Goal: Check status: Check status

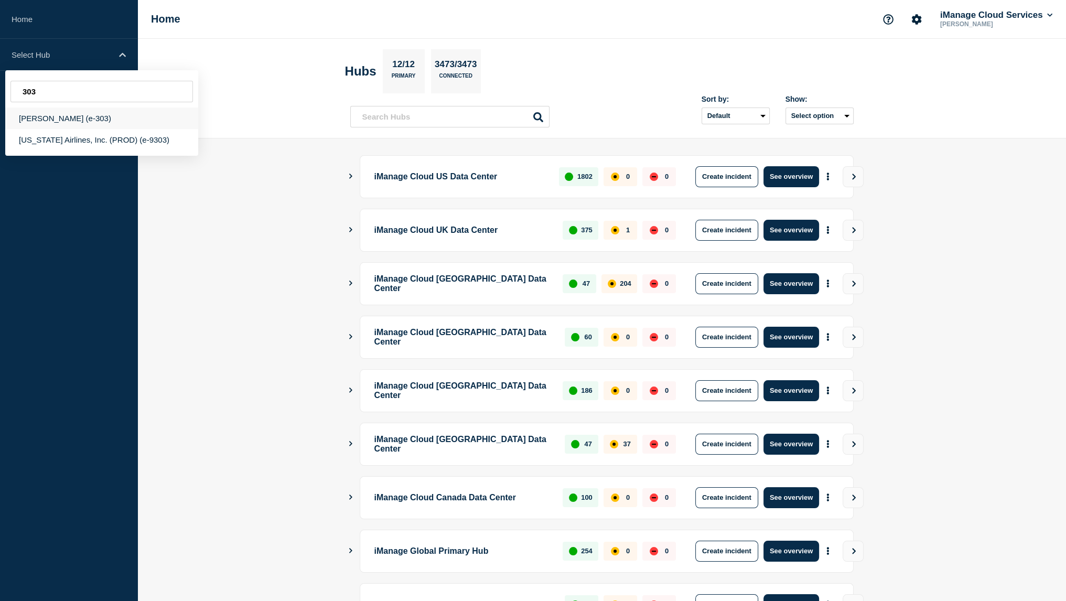
type input "303"
click at [97, 116] on div "[PERSON_NAME] (e-303)" at bounding box center [101, 117] width 193 height 21
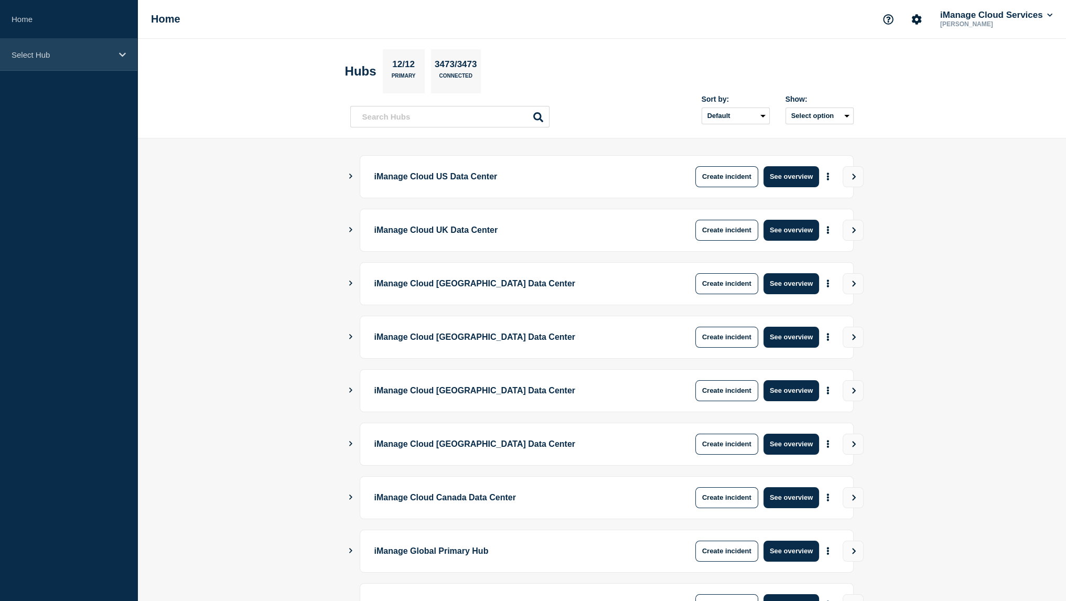
click at [78, 69] on div "Select Hub" at bounding box center [68, 55] width 137 height 32
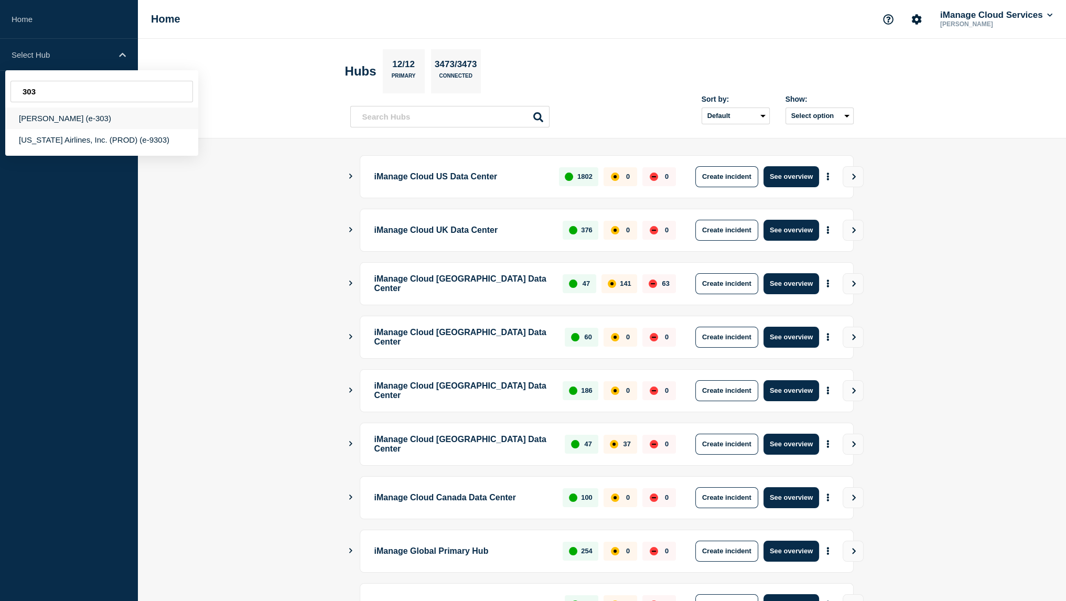
type input "303"
click at [91, 117] on div "[PERSON_NAME] (e-303)" at bounding box center [101, 117] width 193 height 21
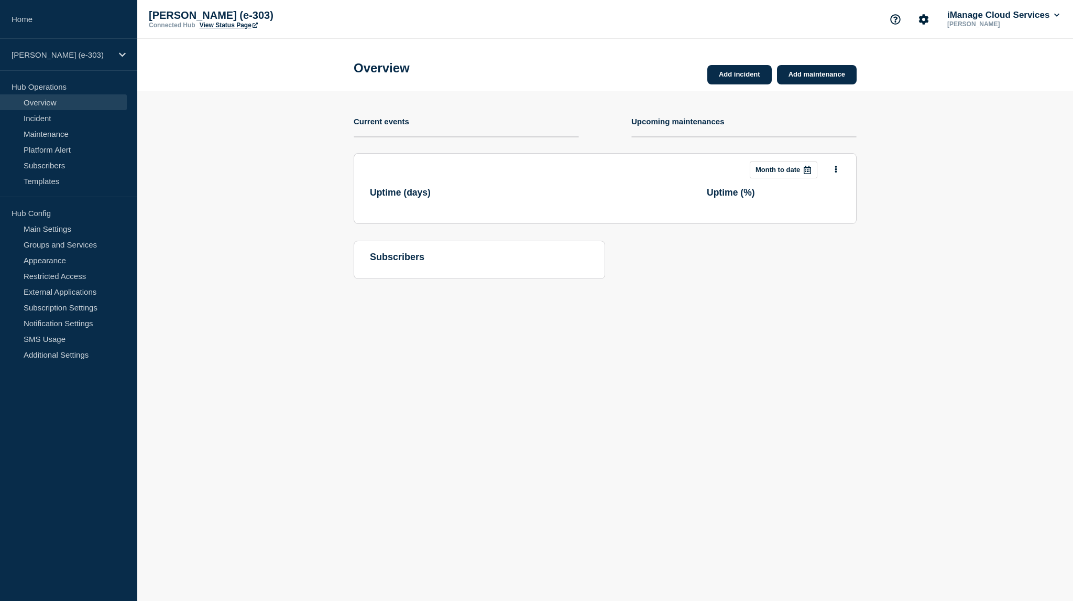
click at [218, 28] on link "View Status Page" at bounding box center [229, 24] width 58 height 7
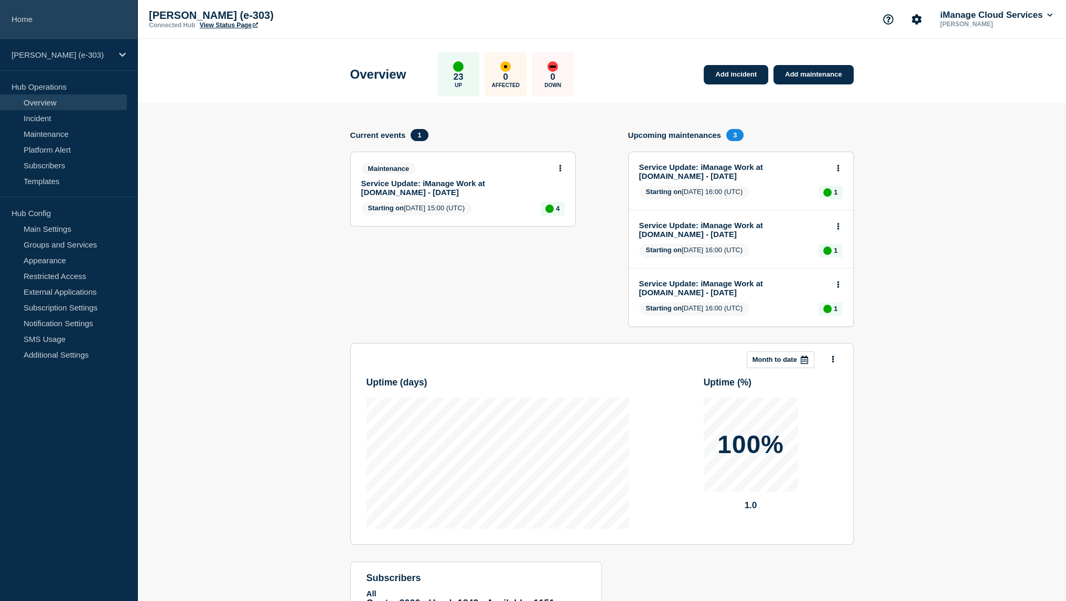
click at [83, 18] on link "Home" at bounding box center [68, 19] width 137 height 39
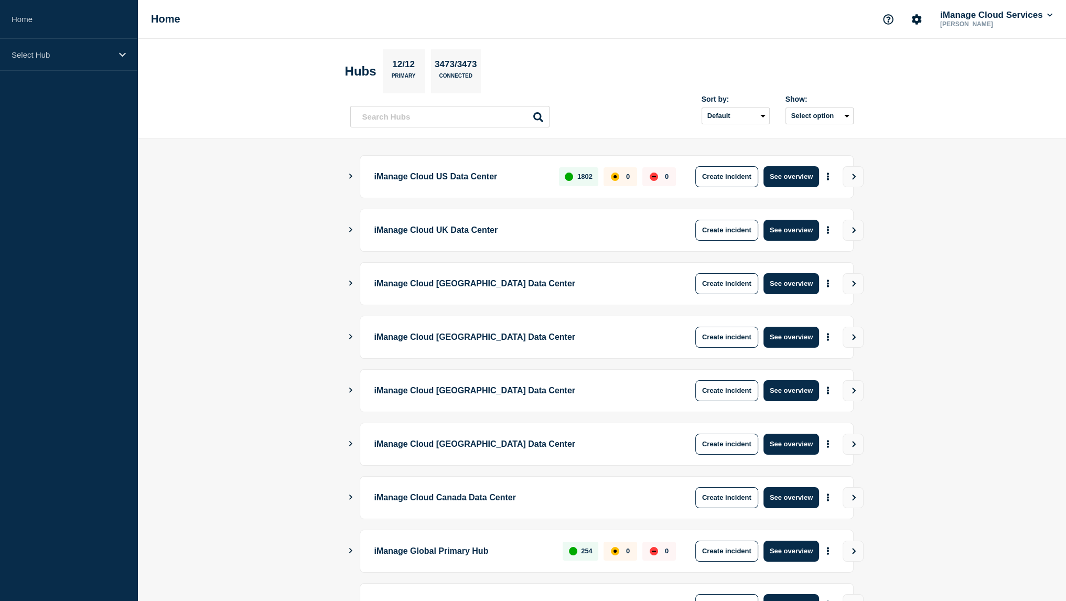
scroll to position [140, 0]
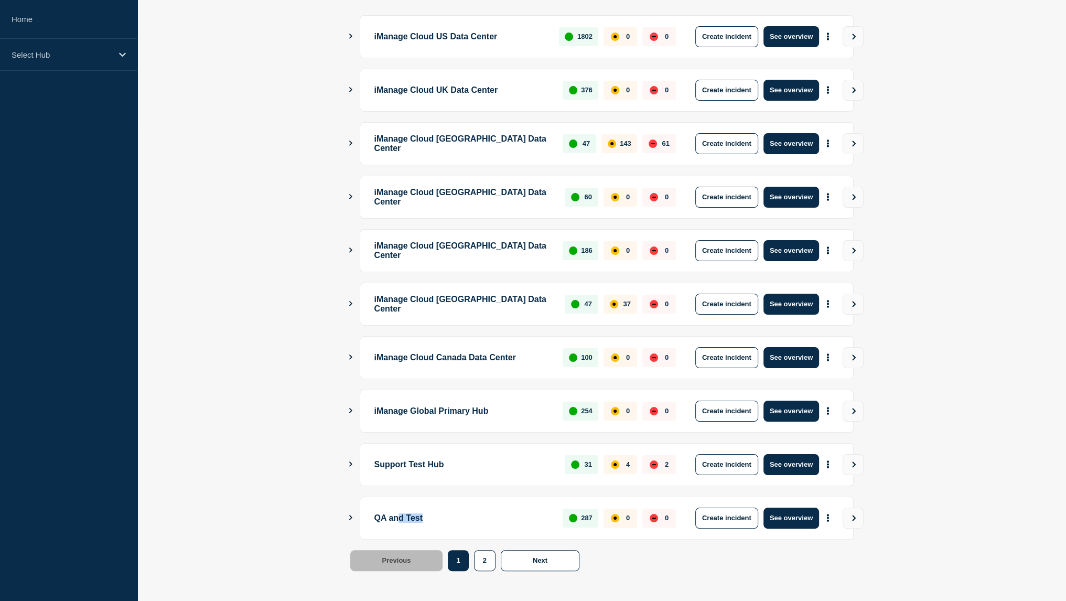
drag, startPoint x: 403, startPoint y: 515, endPoint x: 439, endPoint y: 521, distance: 37.1
click at [439, 521] on p "QA and Test" at bounding box center [462, 517] width 177 height 21
drag, startPoint x: 400, startPoint y: 463, endPoint x: 463, endPoint y: 461, distance: 62.4
click at [463, 461] on p "Support Test Hub" at bounding box center [463, 464] width 179 height 21
click at [393, 418] on p "iManage Global Primary Hub" at bounding box center [462, 410] width 177 height 21
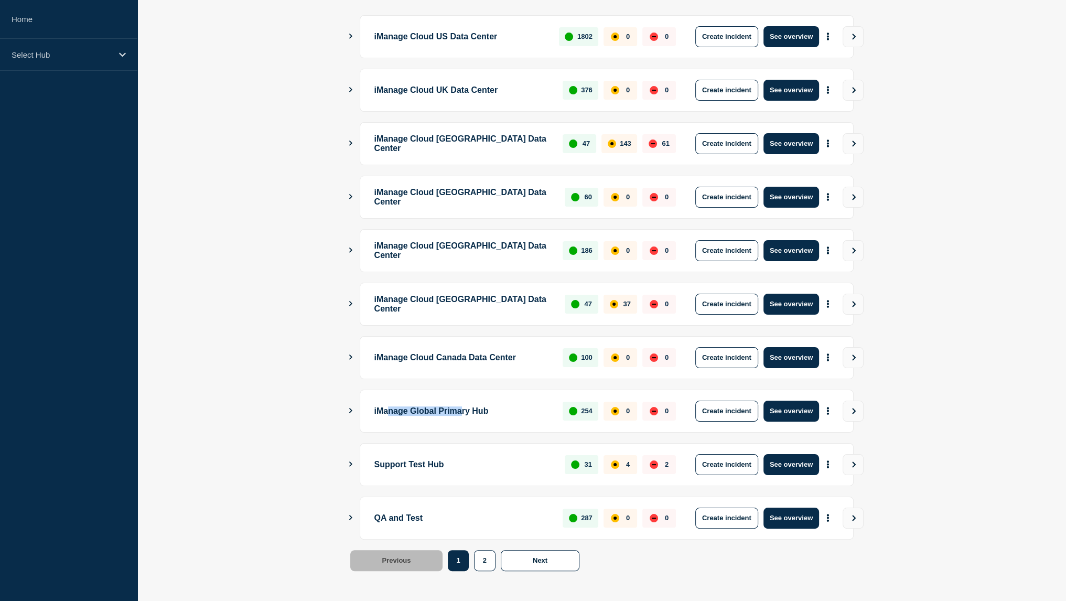
drag, startPoint x: 387, startPoint y: 409, endPoint x: 473, endPoint y: 411, distance: 85.5
click at [473, 411] on p "iManage Global Primary Hub" at bounding box center [462, 410] width 177 height 21
drag, startPoint x: 405, startPoint y: 518, endPoint x: 456, endPoint y: 516, distance: 51.4
click at [456, 516] on p "QA and Test" at bounding box center [462, 517] width 177 height 21
drag, startPoint x: 397, startPoint y: 461, endPoint x: 444, endPoint y: 460, distance: 47.2
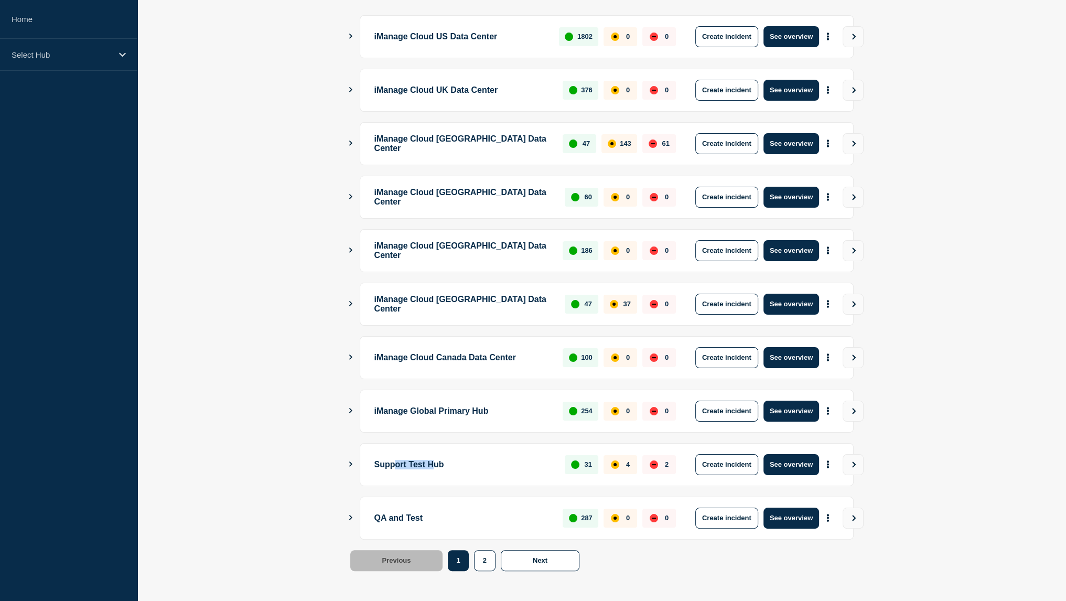
click at [444, 460] on p "Support Test Hub" at bounding box center [463, 464] width 179 height 21
drag, startPoint x: 417, startPoint y: 406, endPoint x: 474, endPoint y: 406, distance: 57.1
click at [474, 406] on p "iManage Global Primary Hub" at bounding box center [462, 410] width 177 height 21
click at [421, 516] on p "QA and Test" at bounding box center [462, 517] width 177 height 21
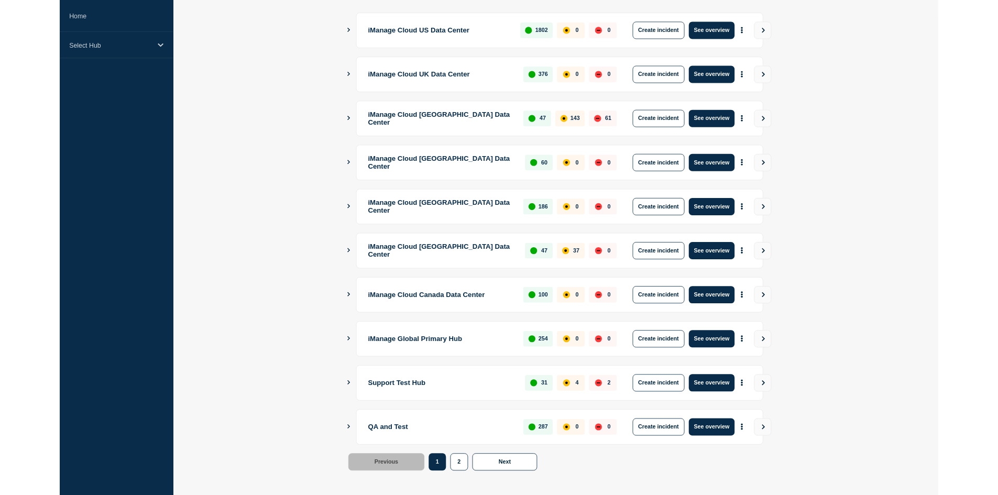
scroll to position [0, 0]
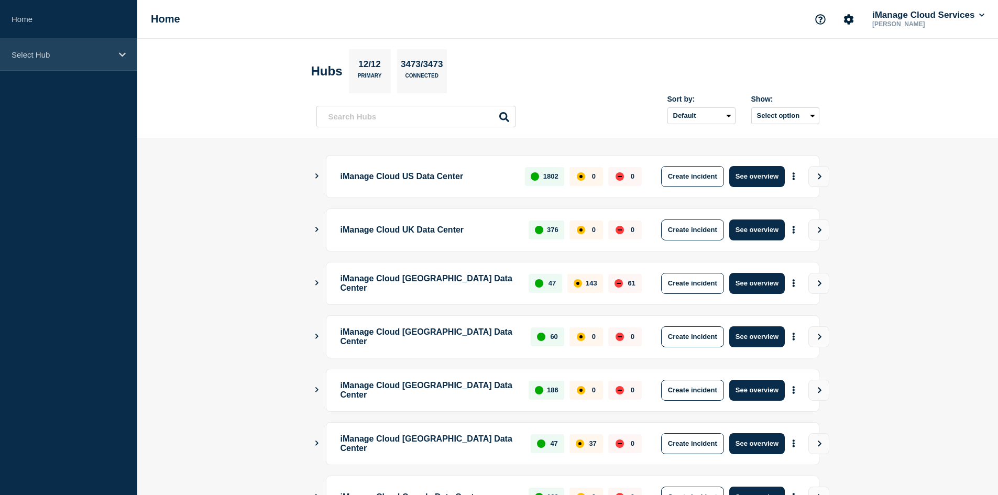
click at [56, 52] on p "Select Hub" at bounding box center [62, 54] width 101 height 9
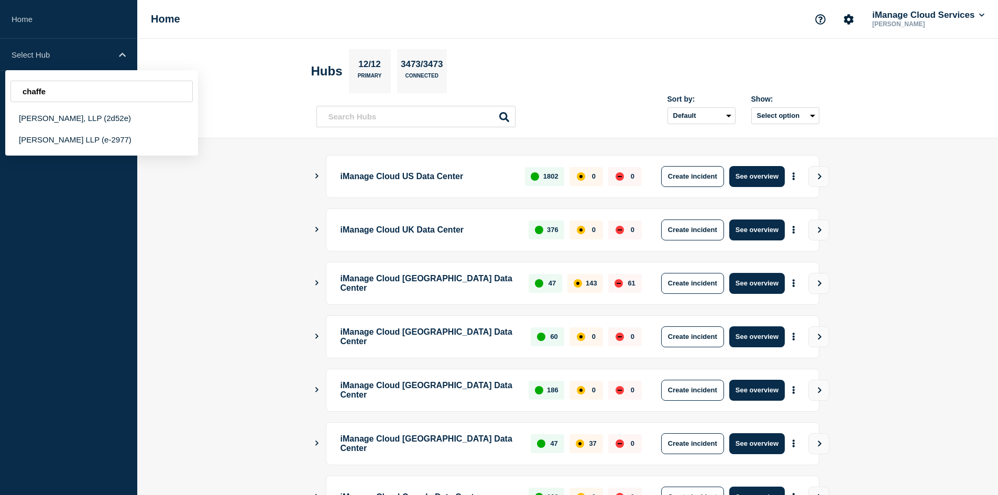
type input "chaffe"
